Goal: Check status

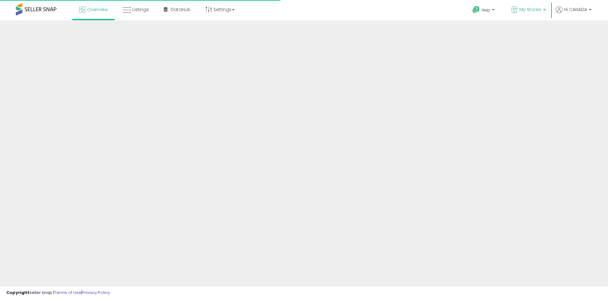
click at [523, 10] on span "My Stores" at bounding box center [530, 9] width 22 height 6
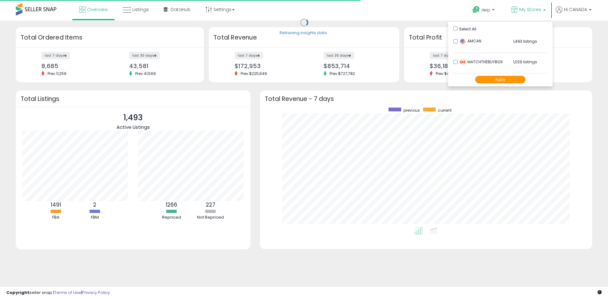
scroll to position [120, 320]
click at [495, 77] on button "Apply" at bounding box center [500, 80] width 51 height 8
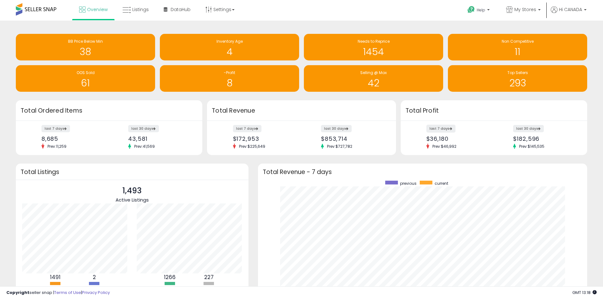
click at [445, 129] on label "last 7 days" at bounding box center [441, 129] width 29 height 8
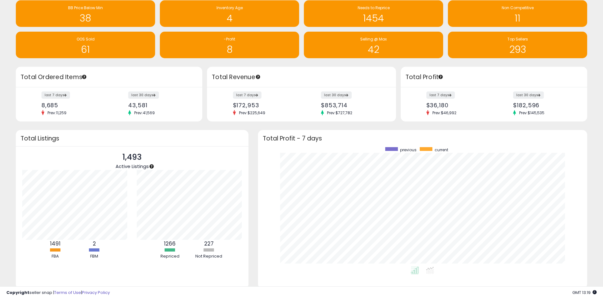
scroll to position [55, 0]
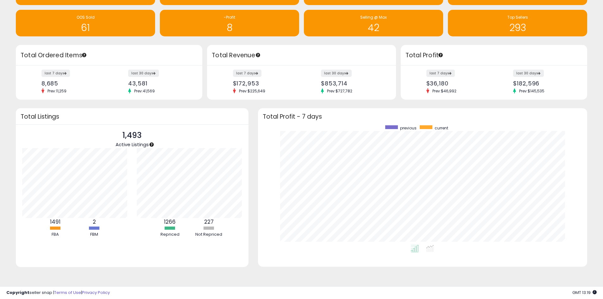
click at [247, 69] on div "last 7 days $172,953 Prev: $225,649 last 30 days $853,714 Prev: $727,782" at bounding box center [301, 83] width 189 height 35
click at [257, 71] on label "last 7 days" at bounding box center [247, 73] width 29 height 8
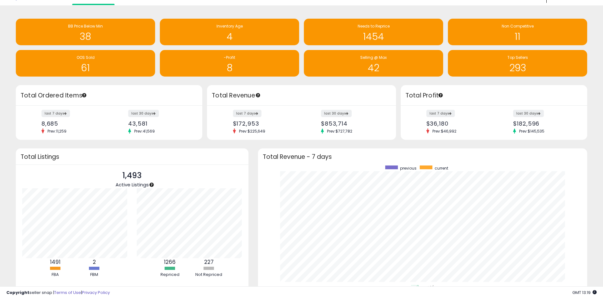
scroll to position [0, 0]
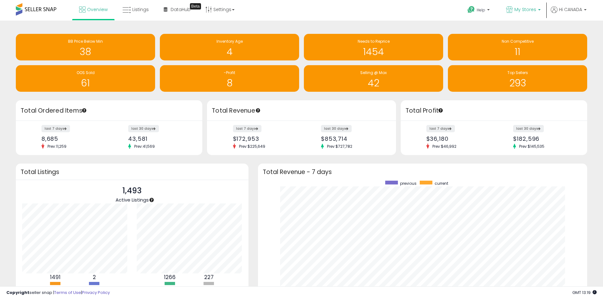
click at [526, 8] on span "My Stores" at bounding box center [526, 9] width 22 height 6
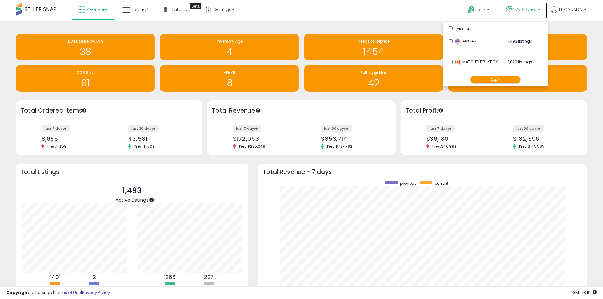
click at [490, 81] on button "Apply" at bounding box center [495, 80] width 51 height 8
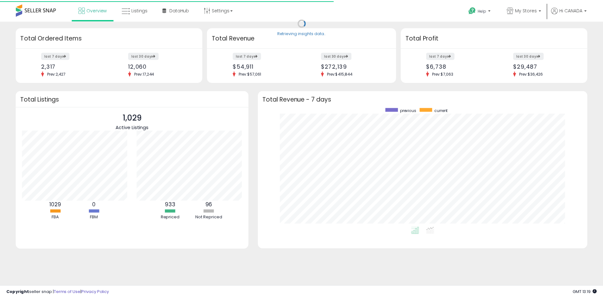
scroll to position [316609, 316412]
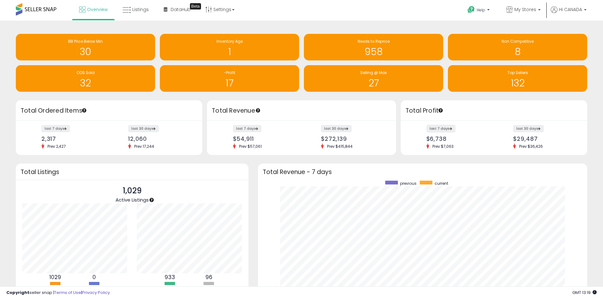
click at [441, 132] on label "last 7 days" at bounding box center [441, 129] width 29 height 8
click at [440, 129] on label "last 7 days" at bounding box center [441, 129] width 29 height 8
click at [247, 130] on label "last 7 days" at bounding box center [247, 129] width 29 height 8
